Goal: Task Accomplishment & Management: Manage account settings

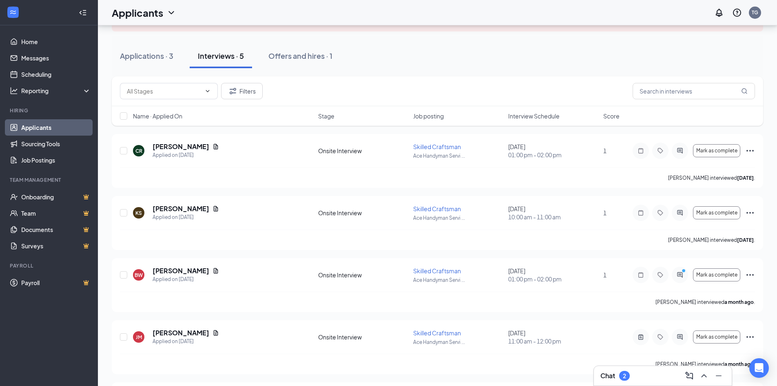
scroll to position [82, 0]
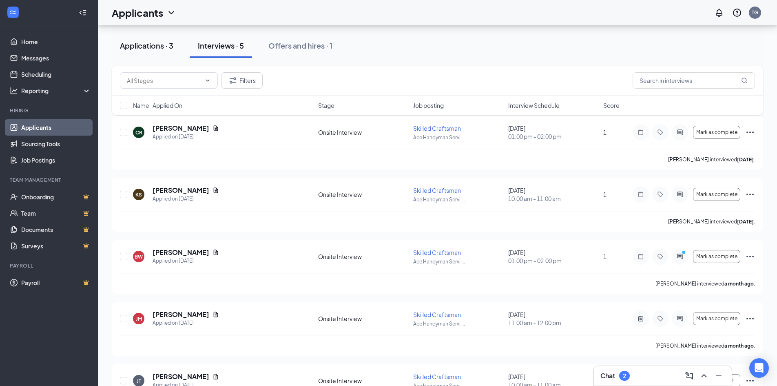
click at [145, 45] on div "Applications · 3" at bounding box center [146, 45] width 53 height 10
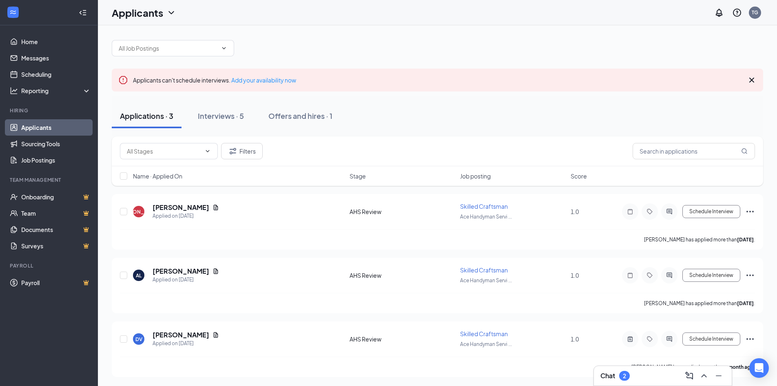
scroll to position [4, 0]
click at [171, 271] on h5 "[PERSON_NAME]" at bounding box center [181, 270] width 57 height 9
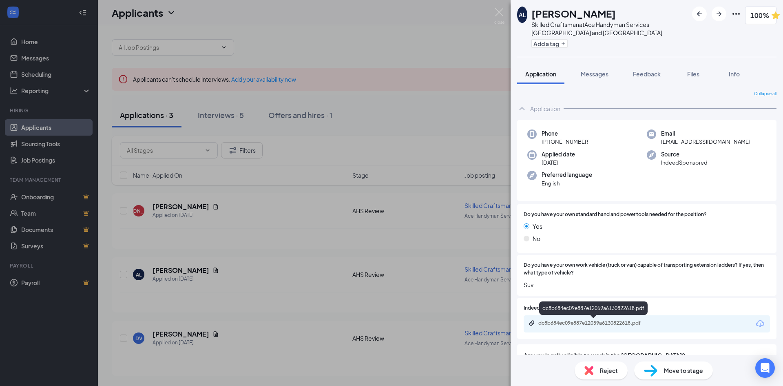
click at [582, 322] on div "dc8b684ec09e887e12059a6130822618.pdf" at bounding box center [596, 322] width 114 height 7
click at [401, 48] on div "AL [PERSON_NAME] Skilled Craftsman at Ace Handyman Services [GEOGRAPHIC_DATA] a…" at bounding box center [391, 193] width 783 height 386
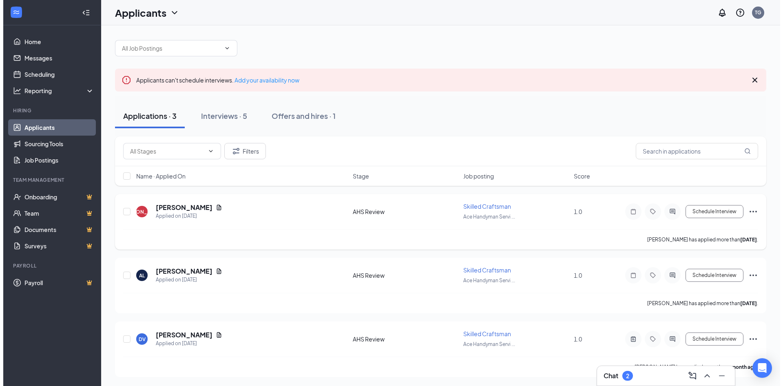
scroll to position [4, 0]
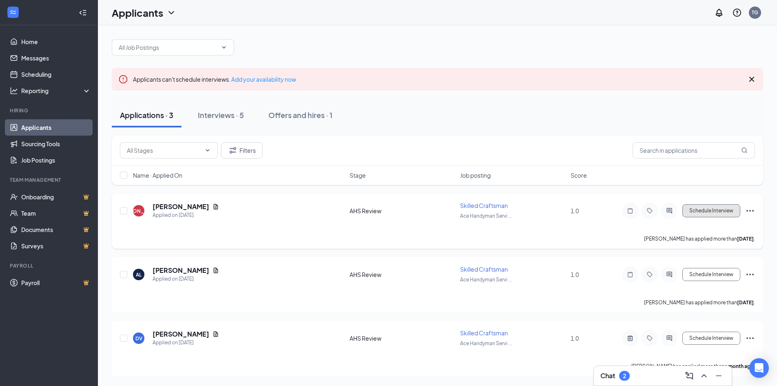
click at [717, 216] on button "Schedule Interview" at bounding box center [712, 210] width 58 height 13
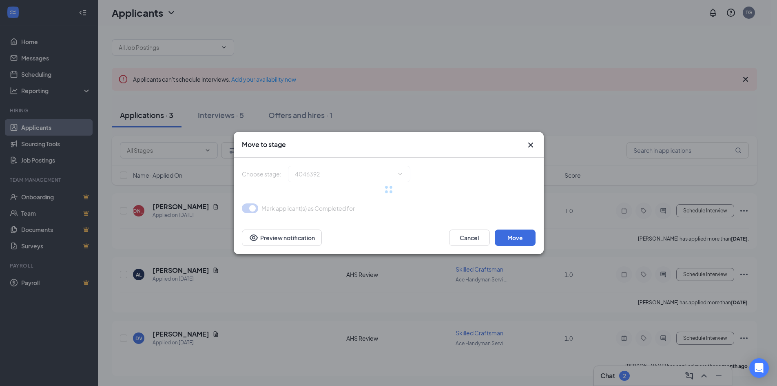
type input "Onsite Interview (next stage)"
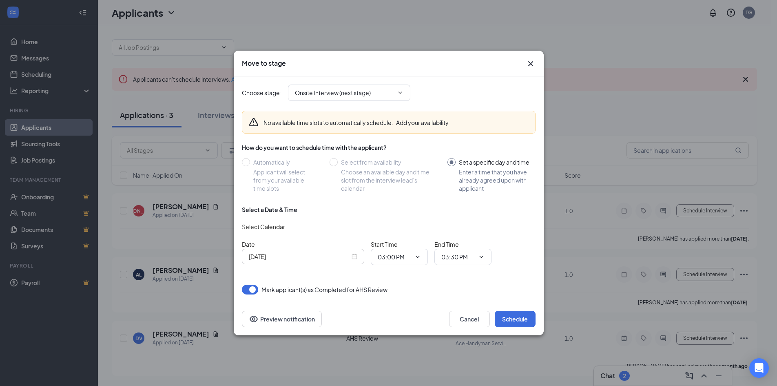
click at [527, 63] on icon "Cross" at bounding box center [531, 64] width 10 height 10
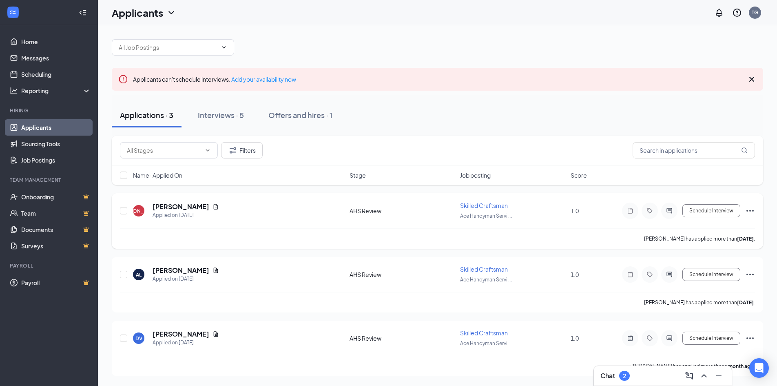
click at [597, 225] on div "JO [PERSON_NAME] Applied on [DATE] AHS Review Skilled Craftsman [PERSON_NAME] S…" at bounding box center [437, 214] width 635 height 27
drag, startPoint x: 249, startPoint y: 304, endPoint x: 260, endPoint y: 291, distance: 16.5
click at [249, 303] on div "[PERSON_NAME] has applied more than [DATE] ." at bounding box center [437, 302] width 635 height 20
click at [277, 278] on div "AL [PERSON_NAME] Applied on [DATE]" at bounding box center [239, 274] width 212 height 17
click at [264, 266] on div "AL [PERSON_NAME] Applied on [DATE]" at bounding box center [239, 274] width 212 height 17
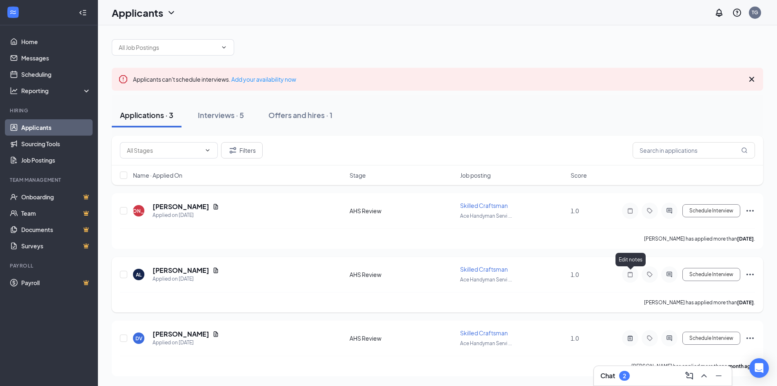
click at [632, 274] on icon "Note" at bounding box center [631, 274] width 10 height 7
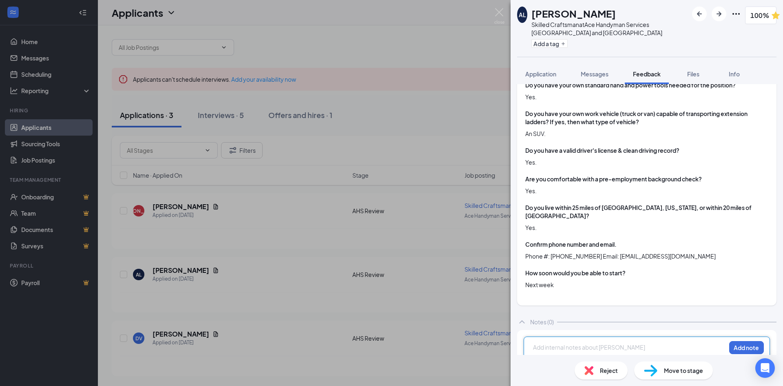
scroll to position [335, 0]
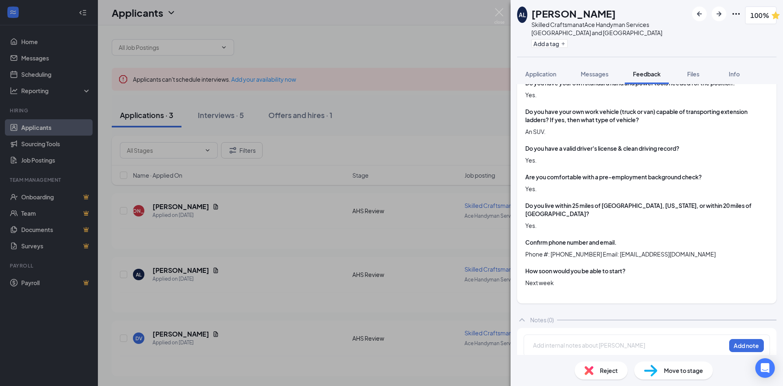
click at [415, 275] on div "AL [PERSON_NAME] Skilled Craftsman at Ace Handyman Services [GEOGRAPHIC_DATA] a…" at bounding box center [391, 193] width 783 height 386
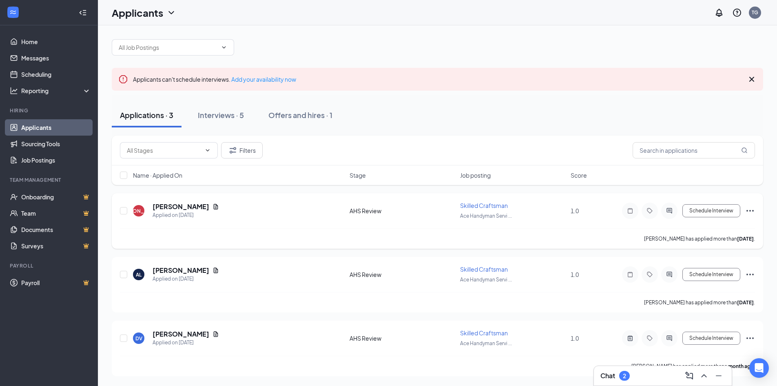
click at [448, 215] on div "JO [PERSON_NAME] Applied on [DATE] AHS Review Skilled Craftsman [PERSON_NAME] S…" at bounding box center [437, 214] width 635 height 27
click at [633, 212] on icon "Note" at bounding box center [631, 210] width 10 height 7
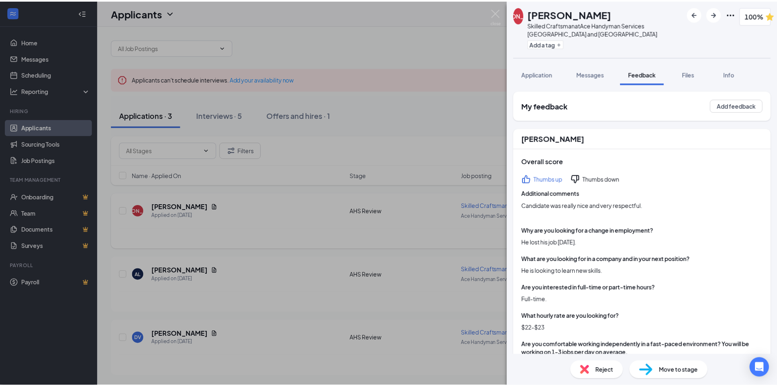
scroll to position [344, 0]
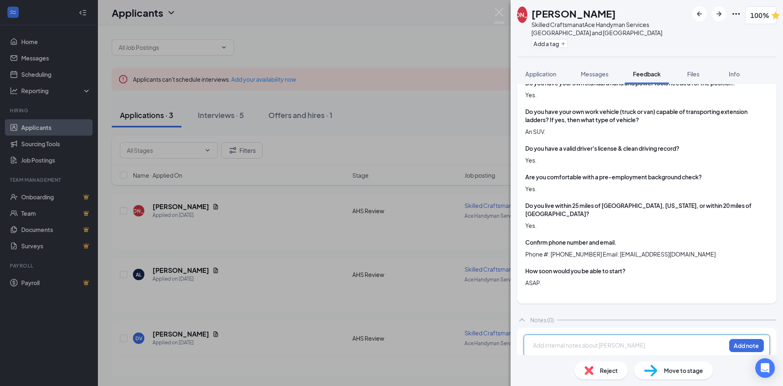
click at [391, 246] on div "JO [PERSON_NAME] Skilled Craftsman at Ace Handyman Services [GEOGRAPHIC_DATA] a…" at bounding box center [391, 193] width 783 height 386
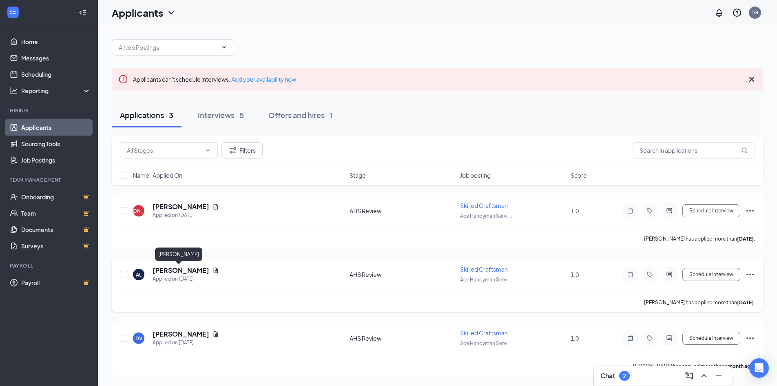
click at [164, 271] on h5 "[PERSON_NAME]" at bounding box center [181, 270] width 57 height 9
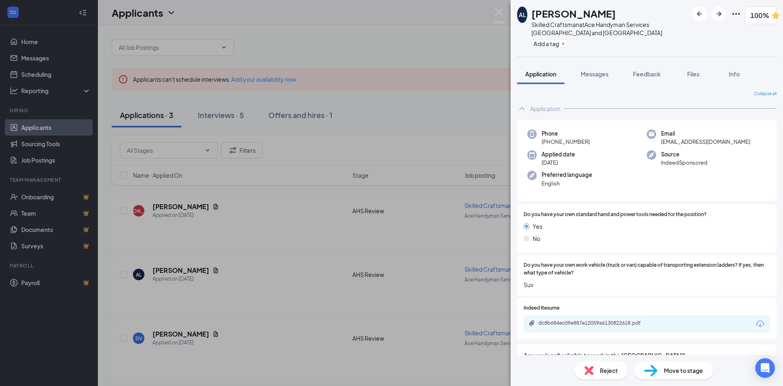
drag, startPoint x: 289, startPoint y: 56, endPoint x: 264, endPoint y: 41, distance: 28.9
click at [288, 56] on div "AL [PERSON_NAME] Skilled Craftsman at Ace Handyman Services [GEOGRAPHIC_DATA] a…" at bounding box center [391, 193] width 783 height 386
